Goal: Navigation & Orientation: Find specific page/section

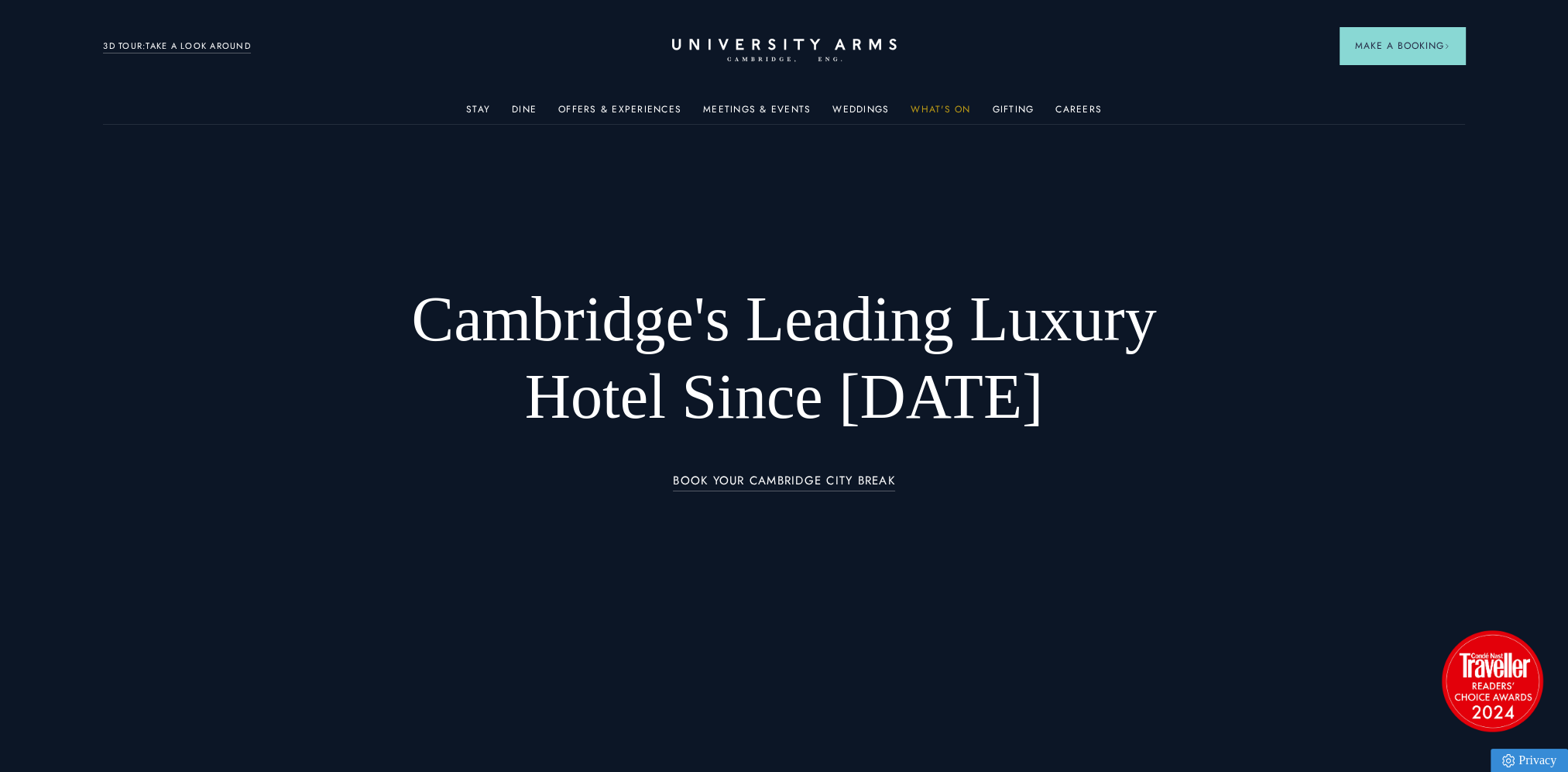
click at [955, 110] on link "What's On" at bounding box center [940, 114] width 59 height 20
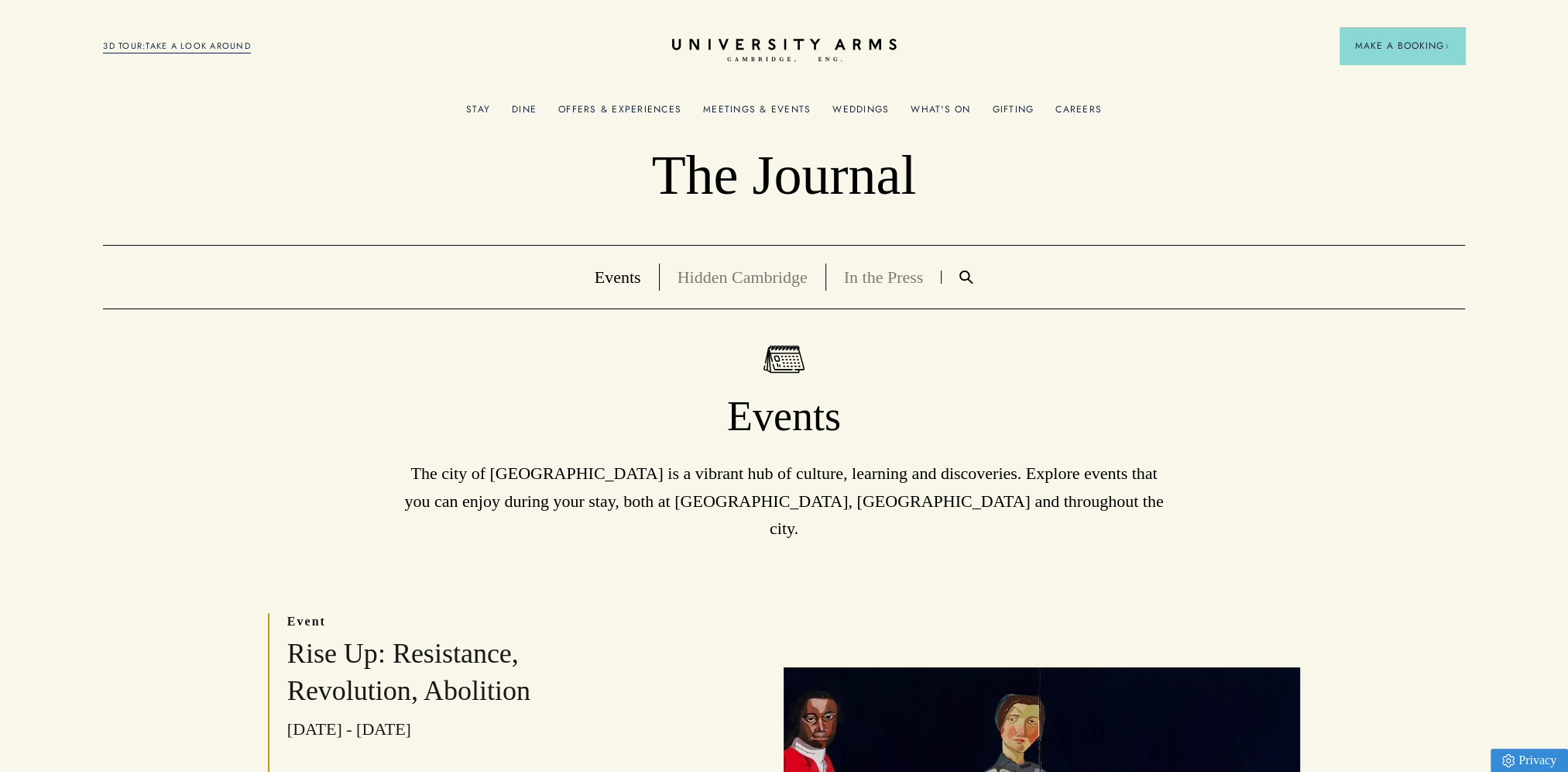
click at [662, 112] on link "Offers & Experiences" at bounding box center [620, 114] width 123 height 20
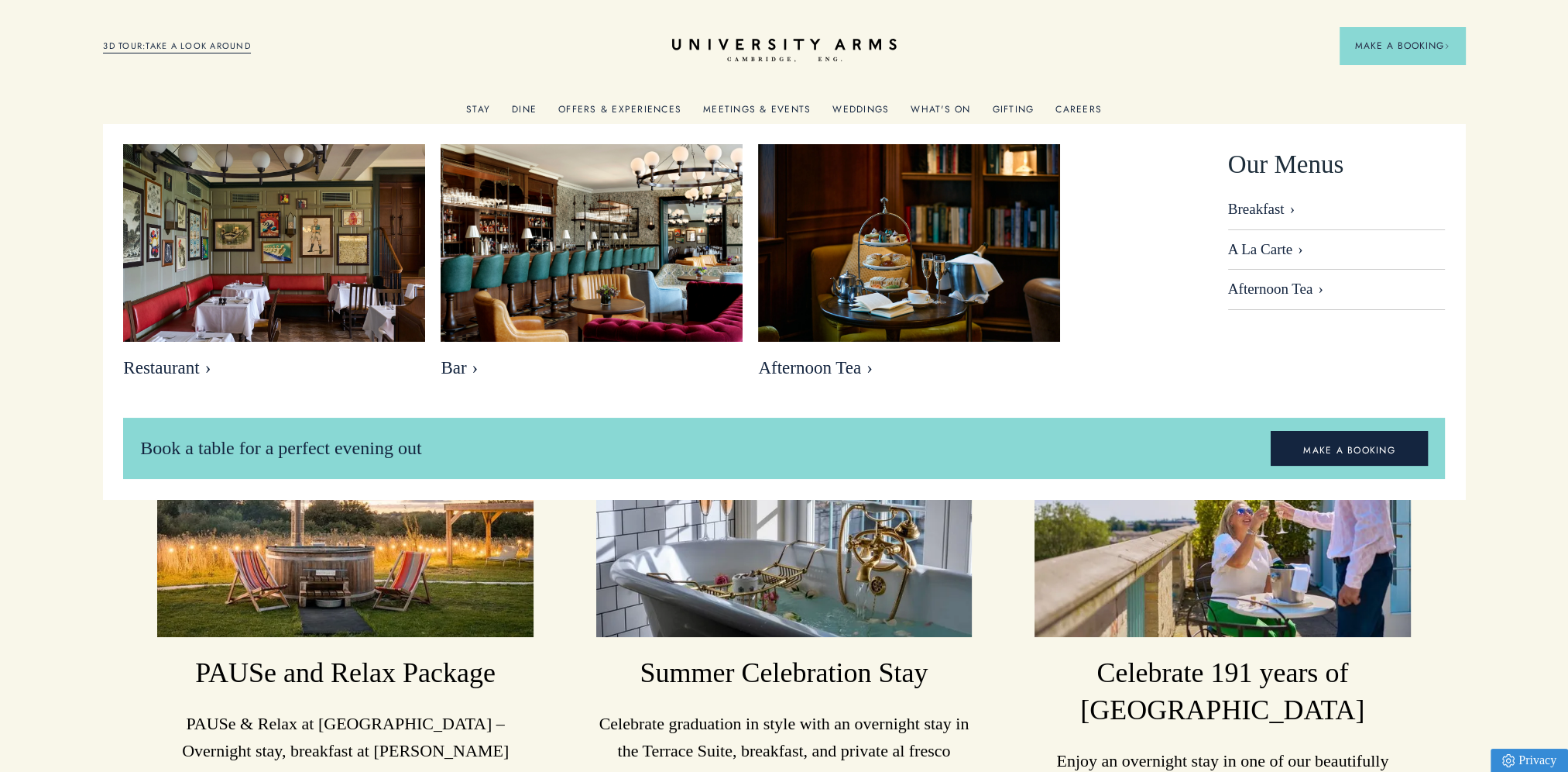
click at [530, 106] on link "Dine" at bounding box center [524, 114] width 25 height 20
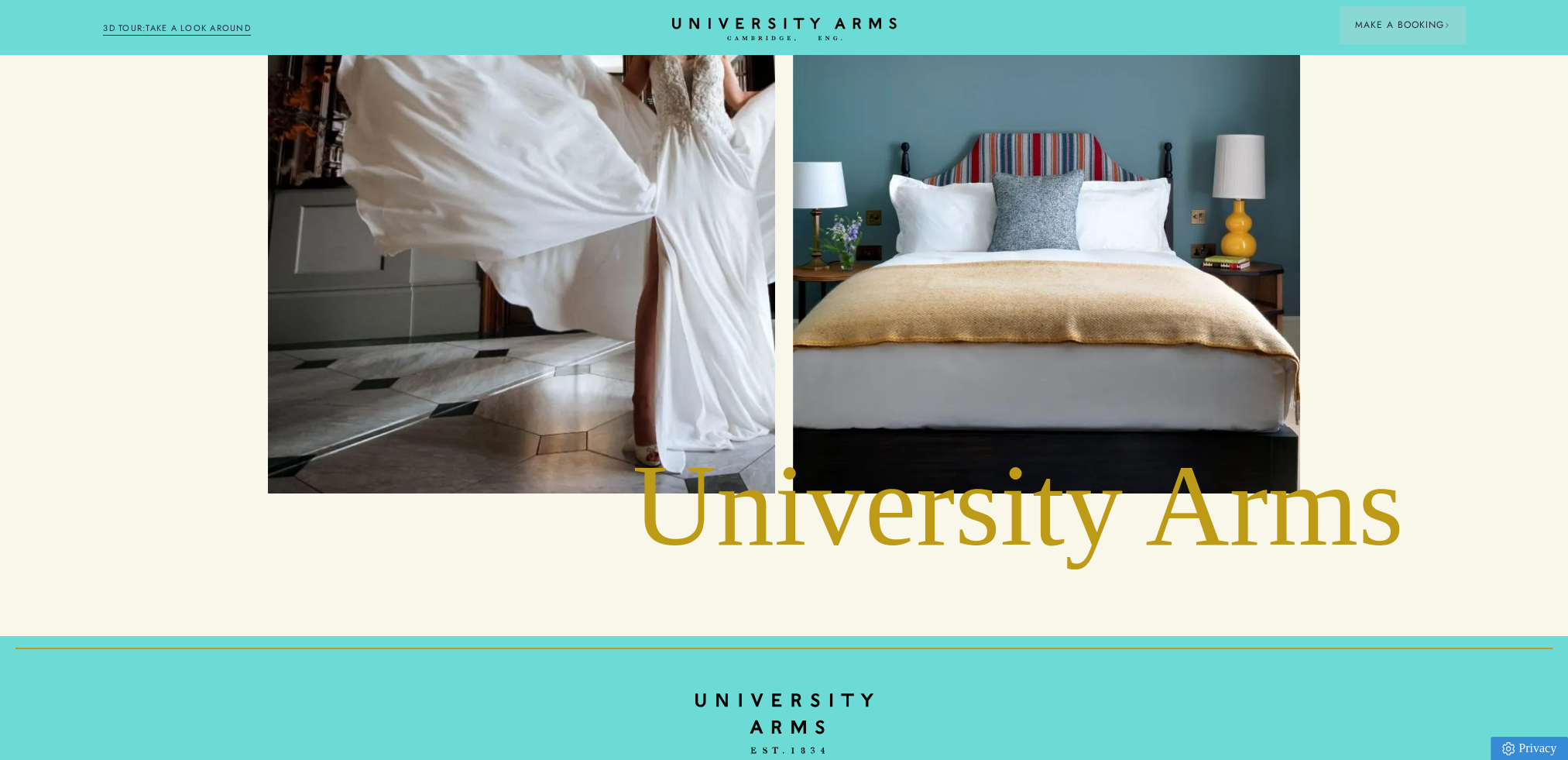
scroll to position [7936, 0]
